Goal: Information Seeking & Learning: Check status

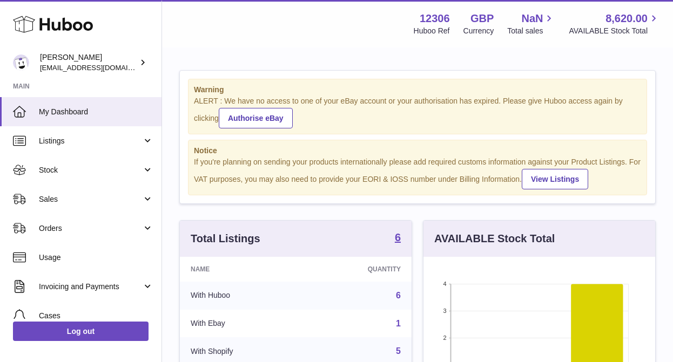
scroll to position [169, 232]
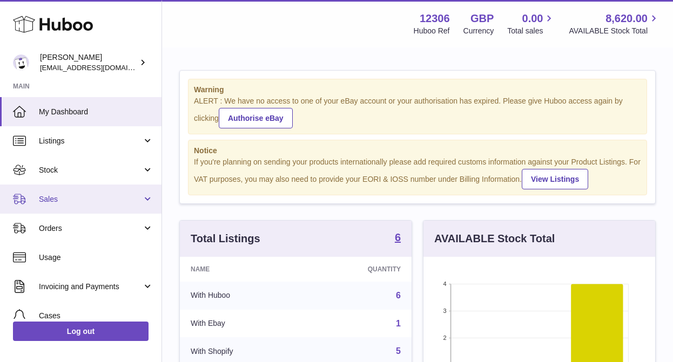
click at [62, 197] on span "Sales" at bounding box center [90, 199] width 103 height 10
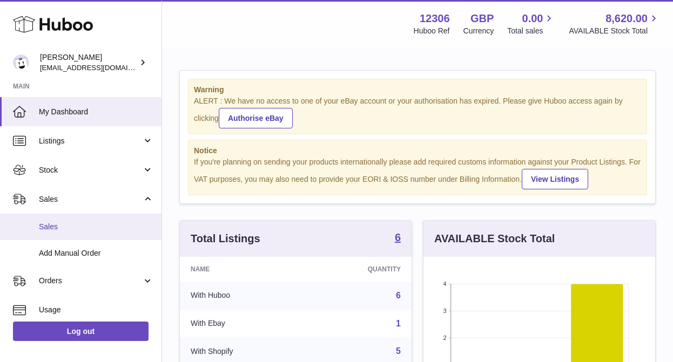
click at [63, 227] on span "Sales" at bounding box center [96, 227] width 115 height 10
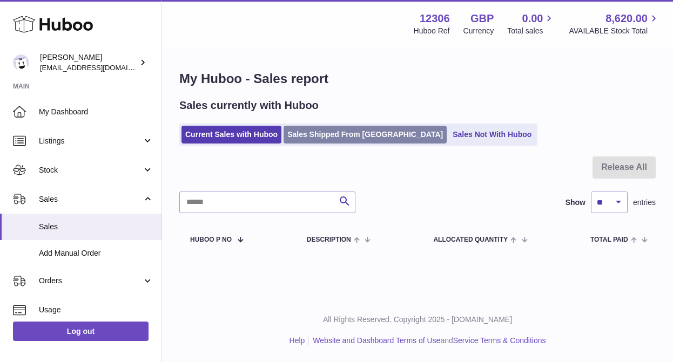
click at [325, 136] on link "Sales Shipped From Huboo" at bounding box center [365, 135] width 163 height 18
